Goal: Task Accomplishment & Management: Use online tool/utility

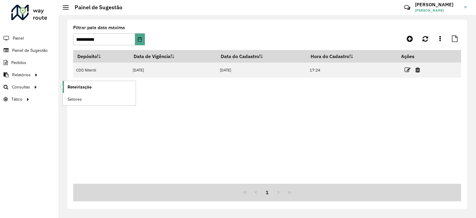
click at [90, 85] on span "Roteirização" at bounding box center [80, 87] width 24 height 6
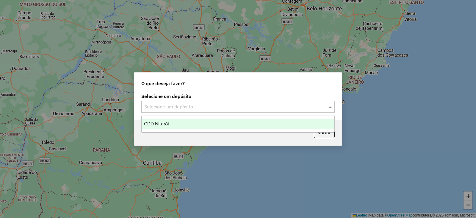
click at [175, 108] on input "text" at bounding box center [232, 106] width 176 height 7
click at [162, 123] on span "CDD Niterói" at bounding box center [156, 123] width 25 height 5
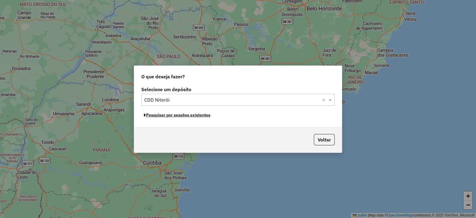
click at [167, 115] on button "Pesquisar por sessões existentes" at bounding box center [177, 114] width 72 height 9
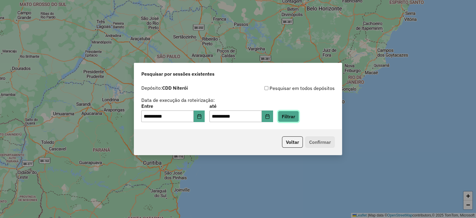
click at [299, 114] on button "Filtrar" at bounding box center [288, 116] width 21 height 11
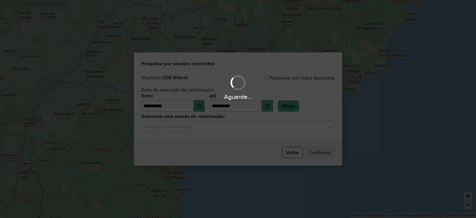
click at [178, 126] on input "text" at bounding box center [232, 126] width 176 height 7
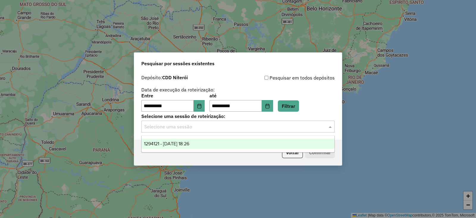
click at [170, 143] on span "1294121 - 14/10/2025 18:26" at bounding box center [166, 143] width 45 height 5
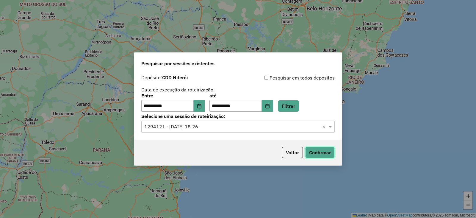
click at [324, 150] on button "Confirmar" at bounding box center [319, 152] width 29 height 11
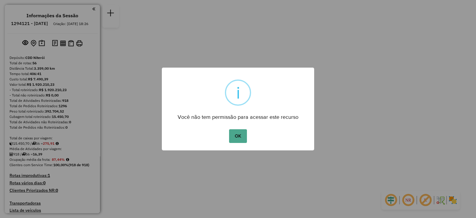
click at [249, 134] on div "OK No Cancel" at bounding box center [238, 136] width 152 height 17
click at [240, 134] on button "OK" at bounding box center [238, 136] width 18 height 14
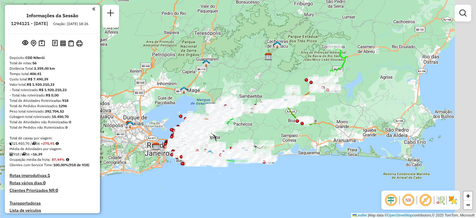
drag, startPoint x: 375, startPoint y: 79, endPoint x: 343, endPoint y: 92, distance: 34.8
click at [343, 92] on div "Janela de atendimento Grade de atendimento Capacidade Transportadoras Veículos …" at bounding box center [238, 109] width 476 height 218
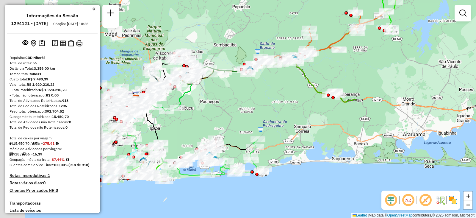
drag, startPoint x: 275, startPoint y: 129, endPoint x: 335, endPoint y: 73, distance: 81.7
click at [335, 73] on div "Janela de atendimento Grade de atendimento Capacidade Transportadoras Veículos …" at bounding box center [238, 109] width 476 height 218
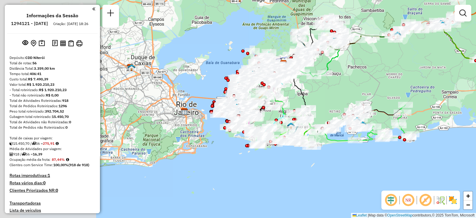
drag, startPoint x: 168, startPoint y: 124, endPoint x: 316, endPoint y: 91, distance: 151.6
click at [316, 91] on div "Janela de atendimento Grade de atendimento Capacidade Transportadoras Veículos …" at bounding box center [238, 109] width 476 height 218
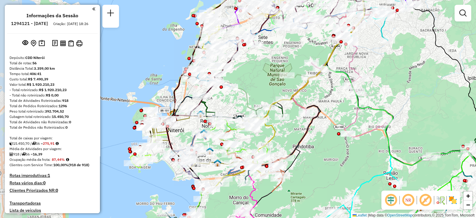
drag, startPoint x: 226, startPoint y: 90, endPoint x: 311, endPoint y: 94, distance: 85.8
click at [313, 94] on div "Janela de atendimento Grade de atendimento Capacidade Transportadoras Veículos …" at bounding box center [238, 109] width 476 height 218
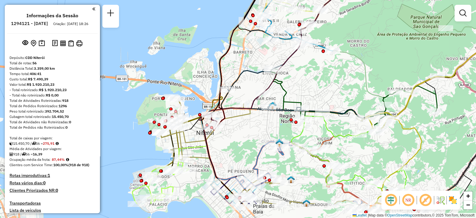
drag, startPoint x: 243, startPoint y: 81, endPoint x: 356, endPoint y: 45, distance: 119.1
click at [356, 45] on div "Janela de atendimento Grade de atendimento Capacidade Transportadoras Veículos …" at bounding box center [238, 109] width 476 height 218
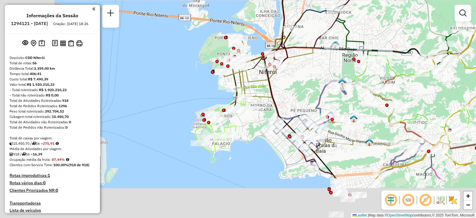
drag, startPoint x: 244, startPoint y: 146, endPoint x: 308, endPoint y: 82, distance: 90.5
click at [308, 82] on div "Janela de atendimento Grade de atendimento Capacidade Transportadoras Veículos …" at bounding box center [238, 109] width 476 height 218
